Goal: Transaction & Acquisition: Purchase product/service

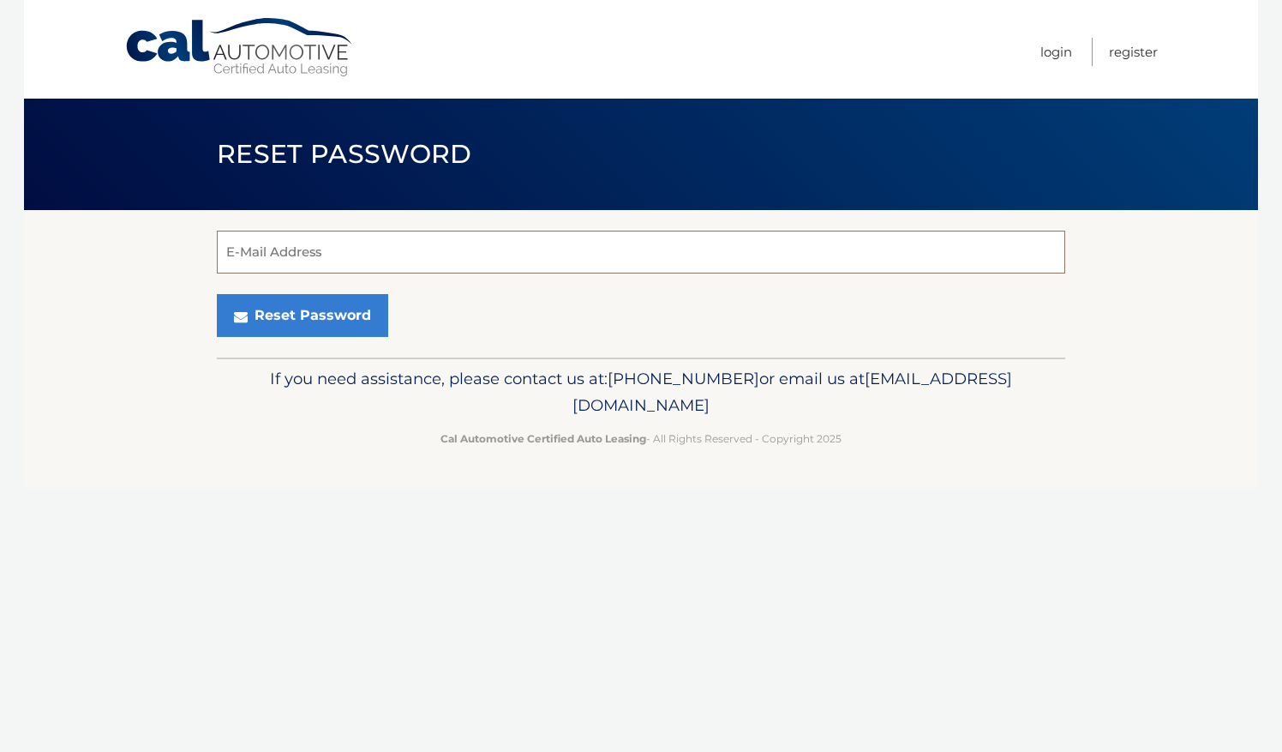
click at [766, 247] on input "E-Mail Address" at bounding box center [641, 252] width 848 height 43
type input "[EMAIL_ADDRESS][DOMAIN_NAME]"
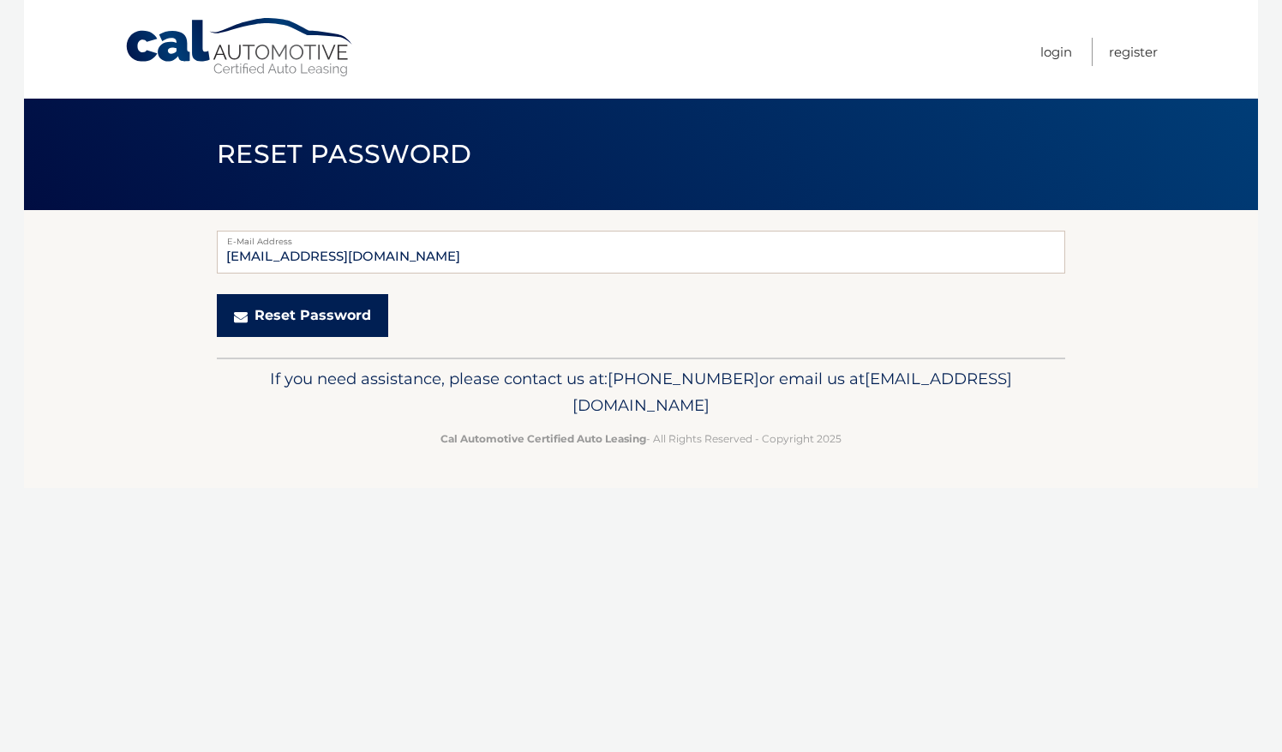
click at [276, 314] on button "Reset Password" at bounding box center [302, 315] width 171 height 43
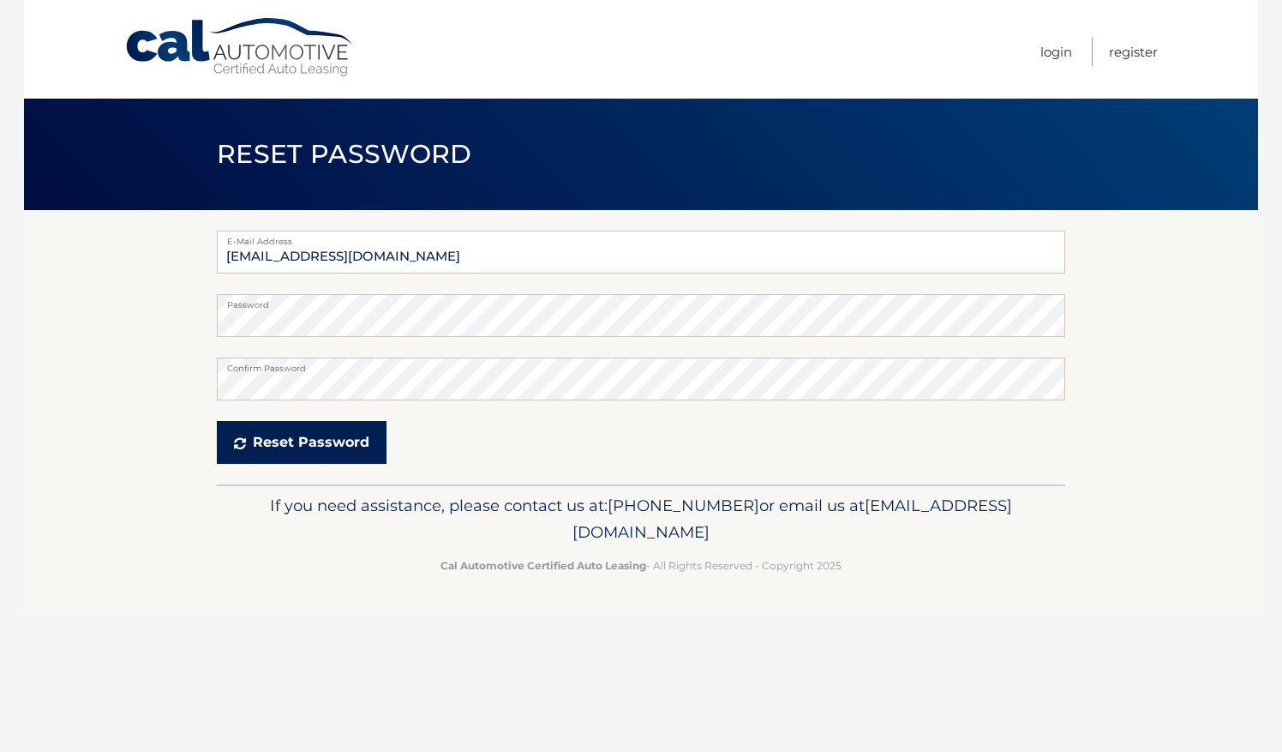
click at [236, 442] on icon "submit" at bounding box center [240, 443] width 12 height 14
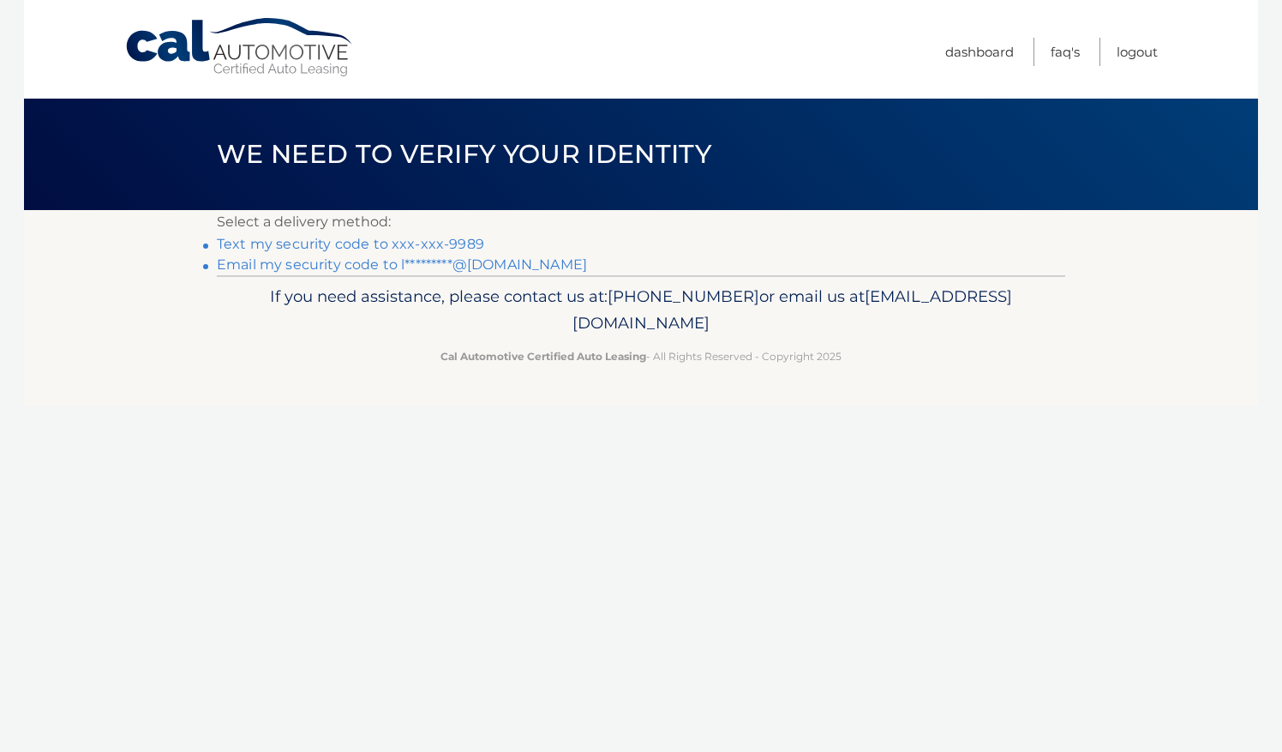
click at [361, 266] on link "Email my security code to l*********@aol.com" at bounding box center [402, 264] width 370 height 16
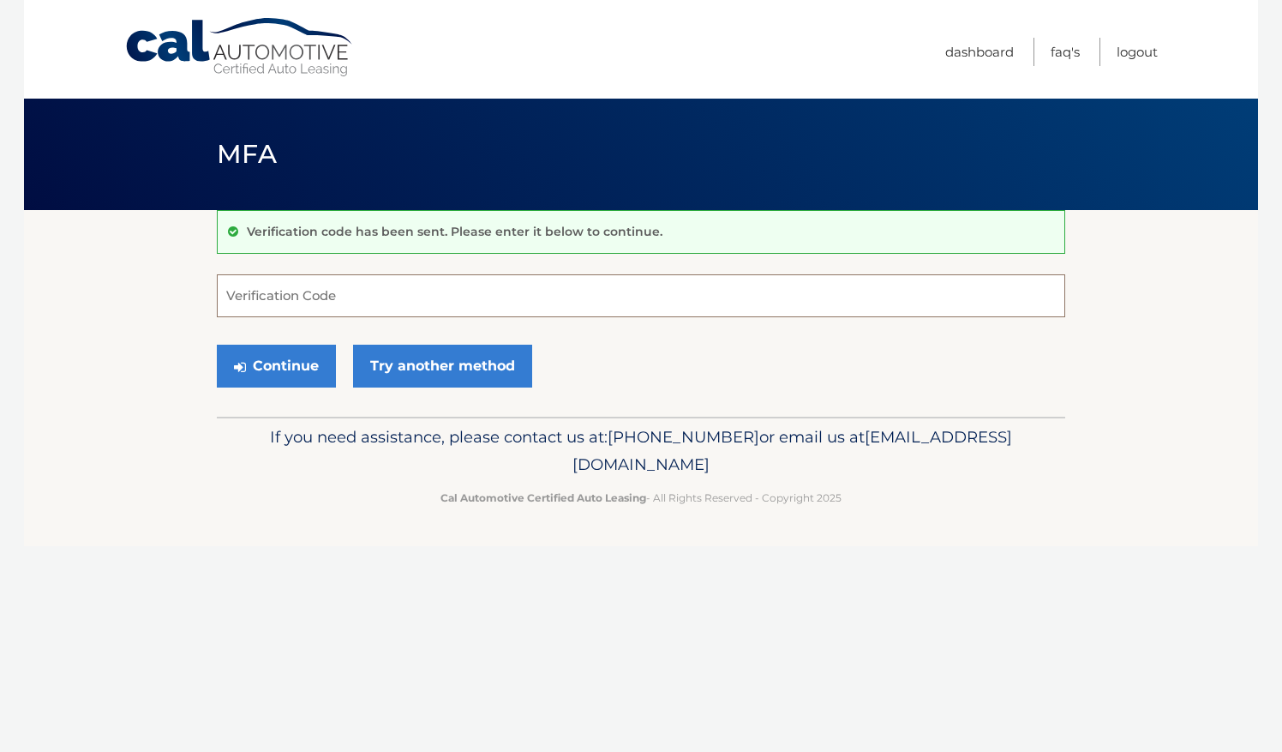
click at [297, 297] on input "Verification Code" at bounding box center [641, 295] width 848 height 43
type input "052550"
click at [305, 375] on button "Continue" at bounding box center [276, 366] width 119 height 43
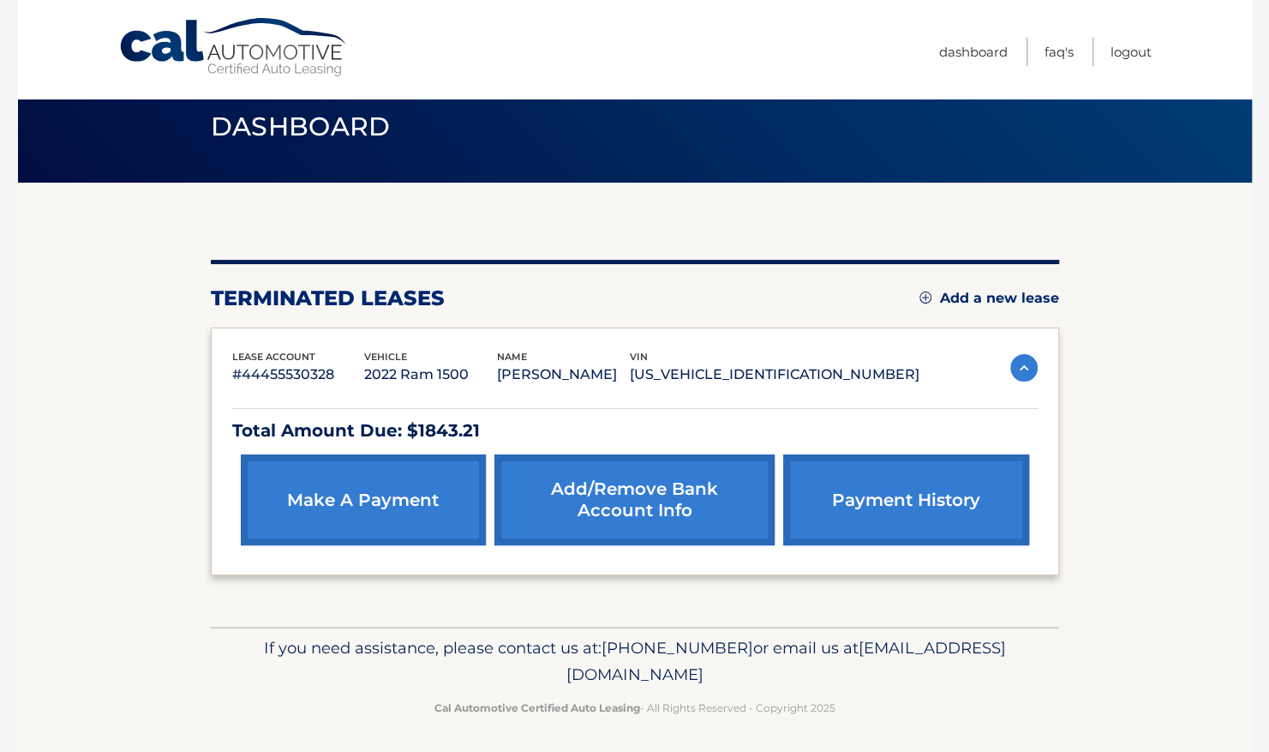
scroll to position [31, 0]
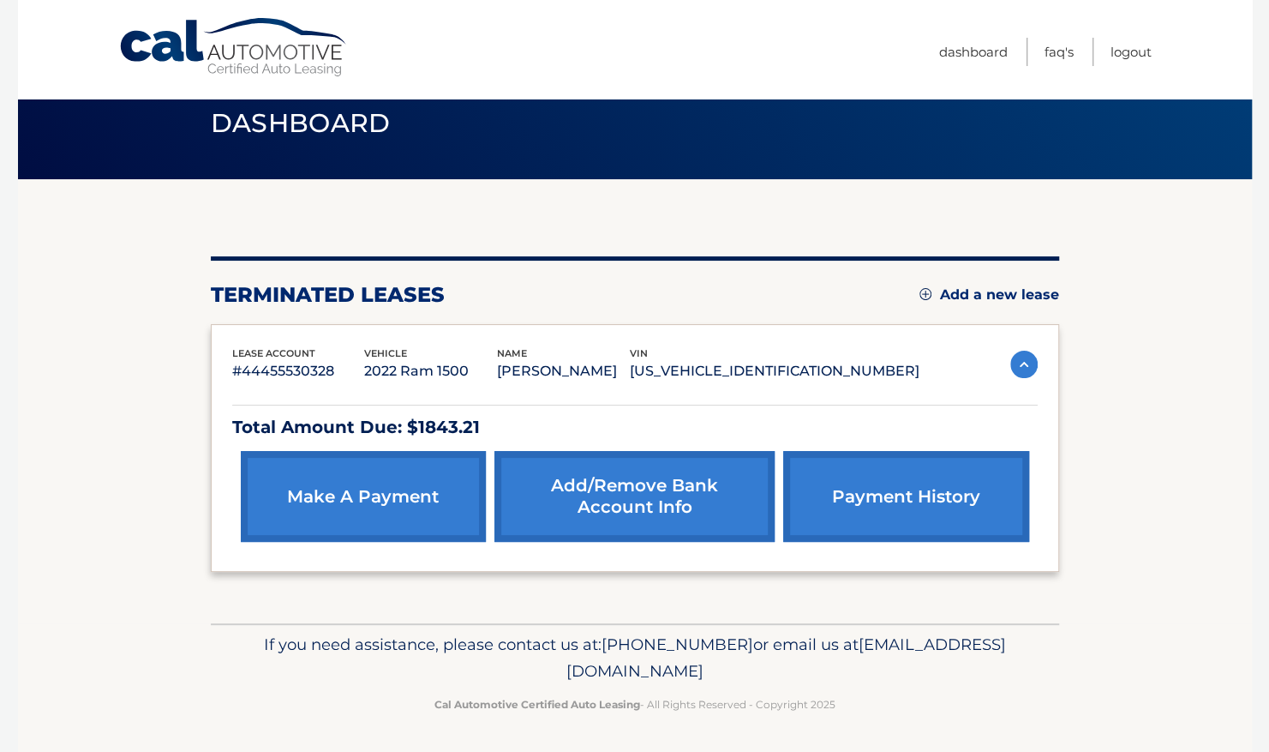
click at [373, 491] on link "make a payment" at bounding box center [363, 496] width 245 height 91
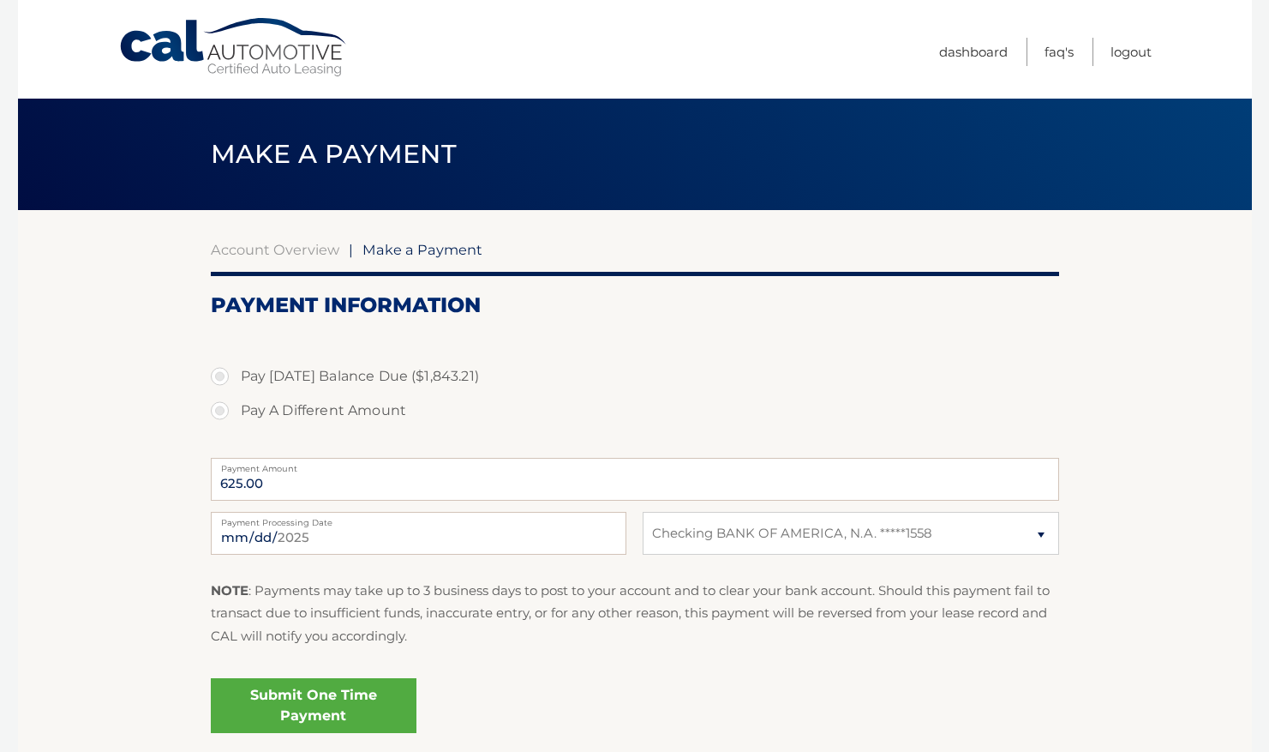
select select "ZjkxMjk5OTUtNjNhZi00NWM4LTg5ZDEtMWM4MmNlYmZmOWJl"
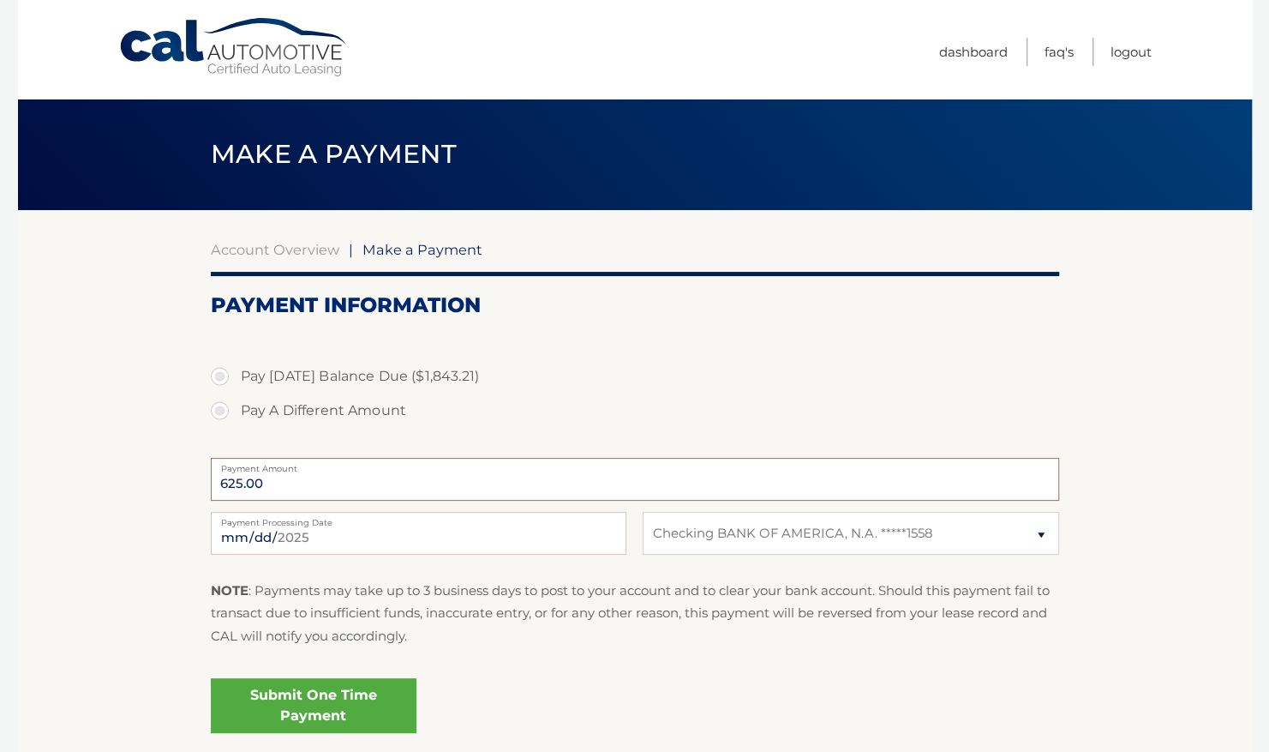
click at [365, 492] on input "625.00" at bounding box center [635, 479] width 848 height 43
click at [315, 487] on input "625.00" at bounding box center [635, 479] width 848 height 43
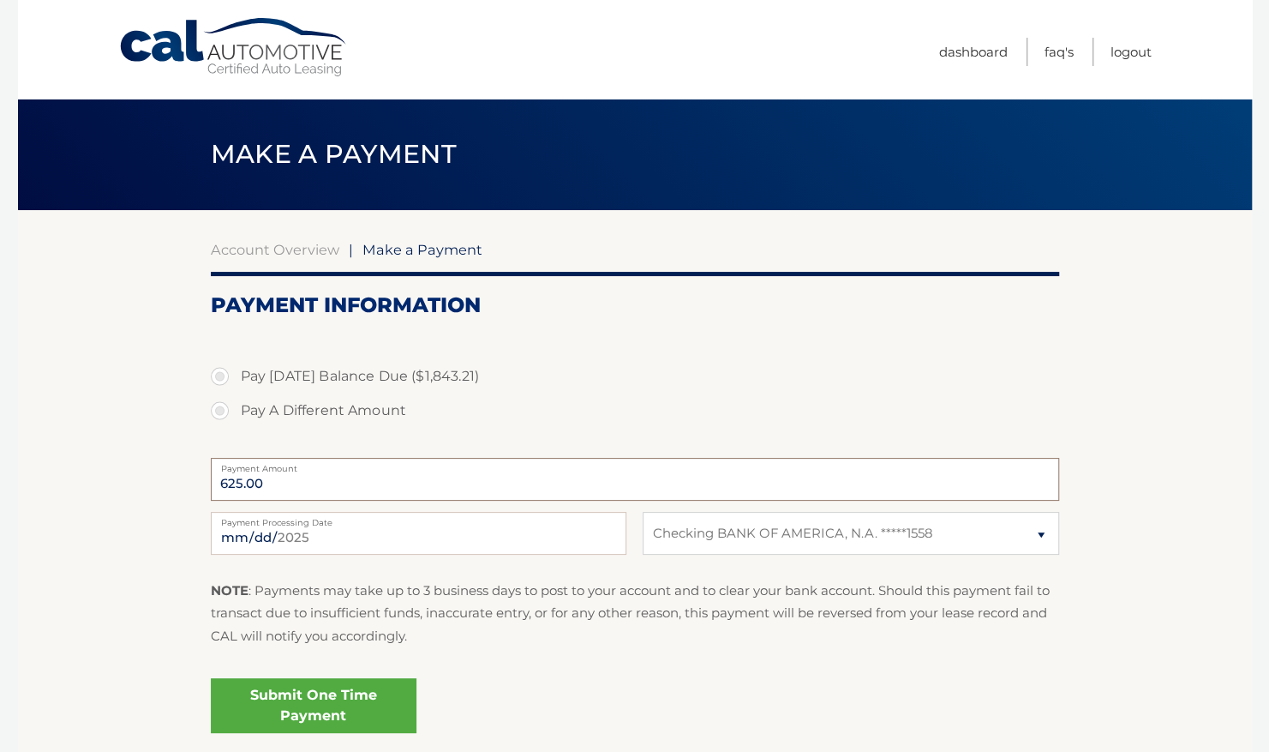
drag, startPoint x: 315, startPoint y: 487, endPoint x: 247, endPoint y: 483, distance: 68.6
click at [247, 483] on input "625.00" at bounding box center [635, 479] width 848 height 43
click at [429, 478] on input "625.00" at bounding box center [635, 479] width 848 height 43
click at [225, 410] on label "Pay A Different Amount" at bounding box center [635, 410] width 848 height 34
click at [225, 410] on input "Pay A Different Amount" at bounding box center [226, 406] width 17 height 27
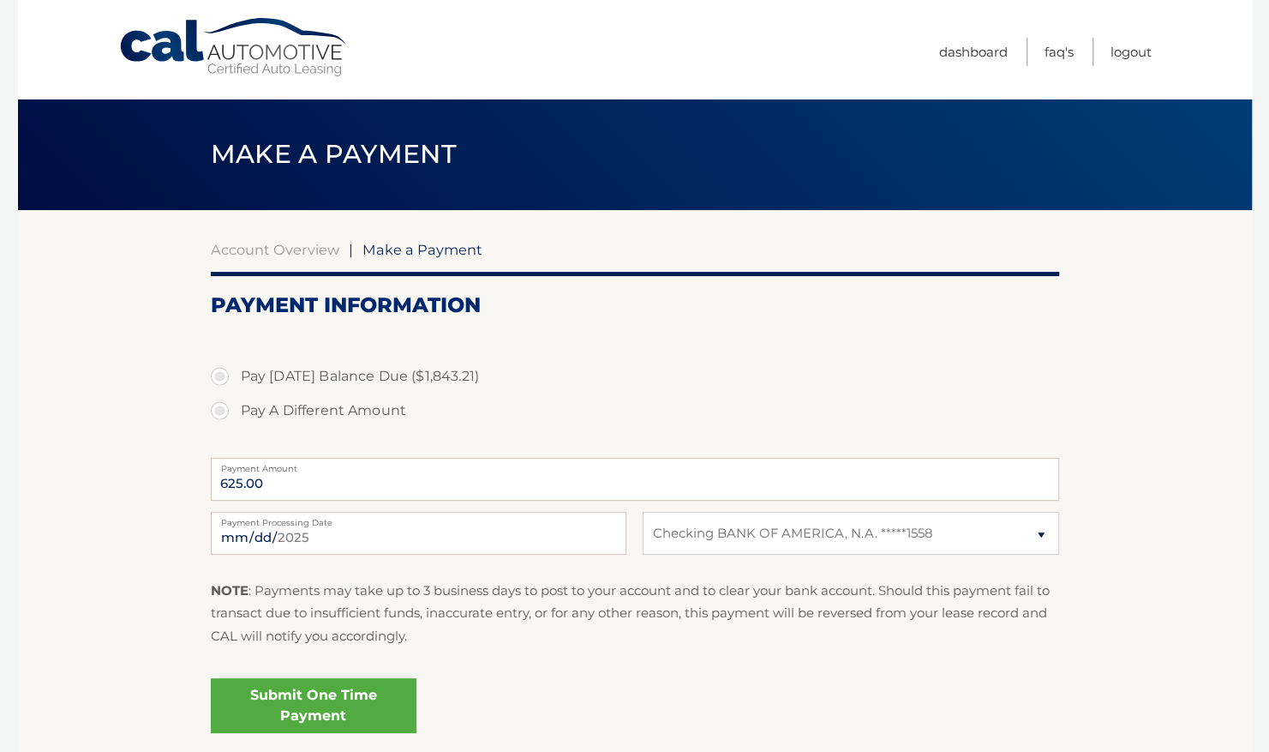
radio input "true"
type input "118.75"
click at [323, 544] on input "2025-08-30" at bounding box center [419, 533] width 416 height 43
type input "2025-09-06"
click at [307, 698] on link "Submit One Time Payment" at bounding box center [314, 705] width 206 height 55
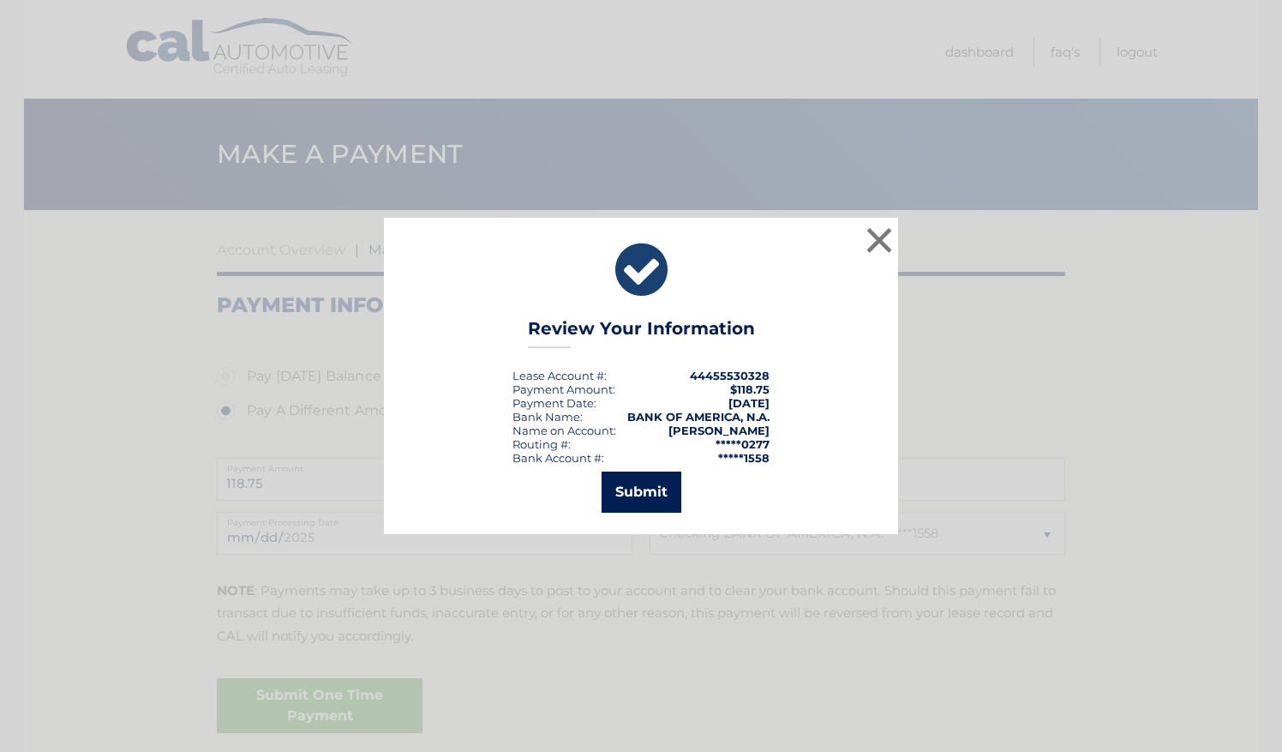
click at [644, 482] on button "Submit" at bounding box center [642, 491] width 80 height 41
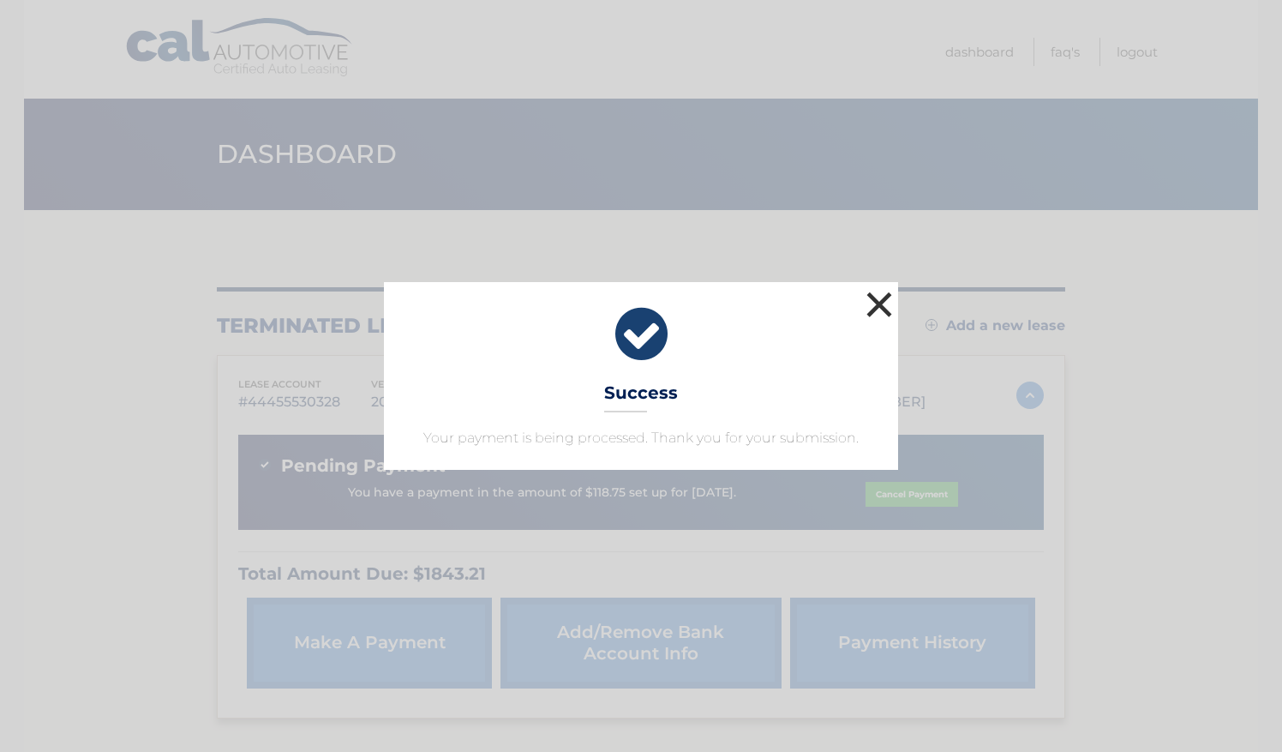
click at [879, 296] on button "×" at bounding box center [879, 304] width 34 height 34
